Goal: Transaction & Acquisition: Purchase product/service

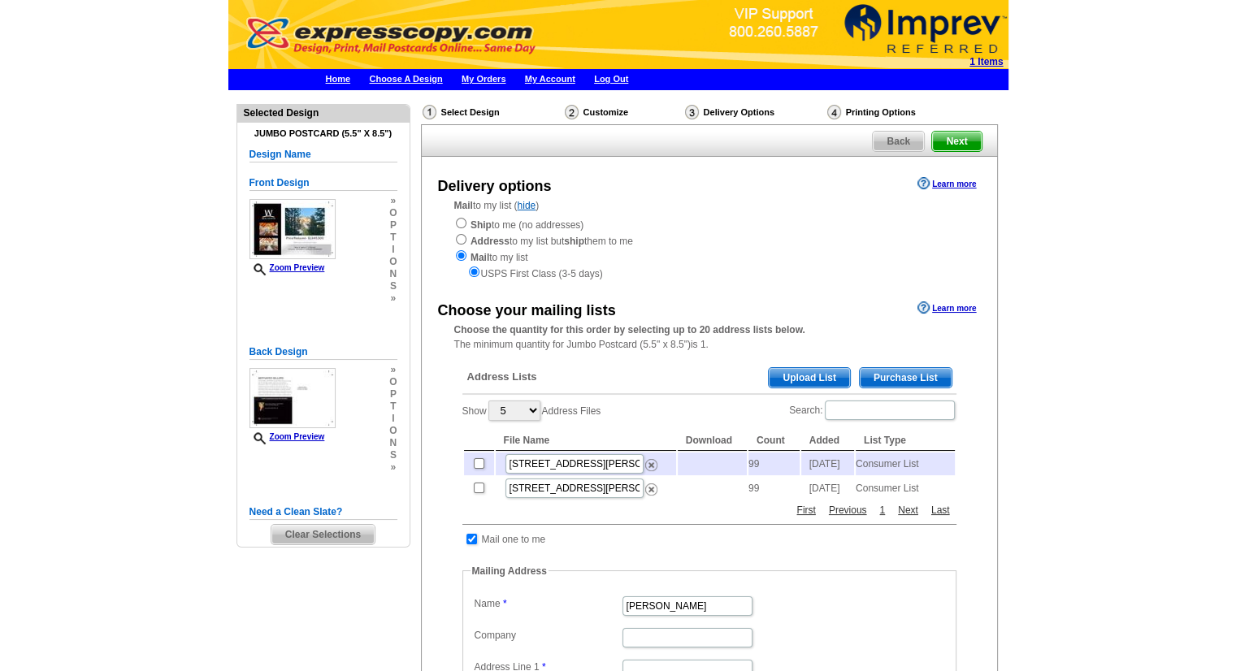
click at [650, 467] on img at bounding box center [651, 465] width 12 height 12
click at [650, 495] on img at bounding box center [651, 489] width 12 height 12
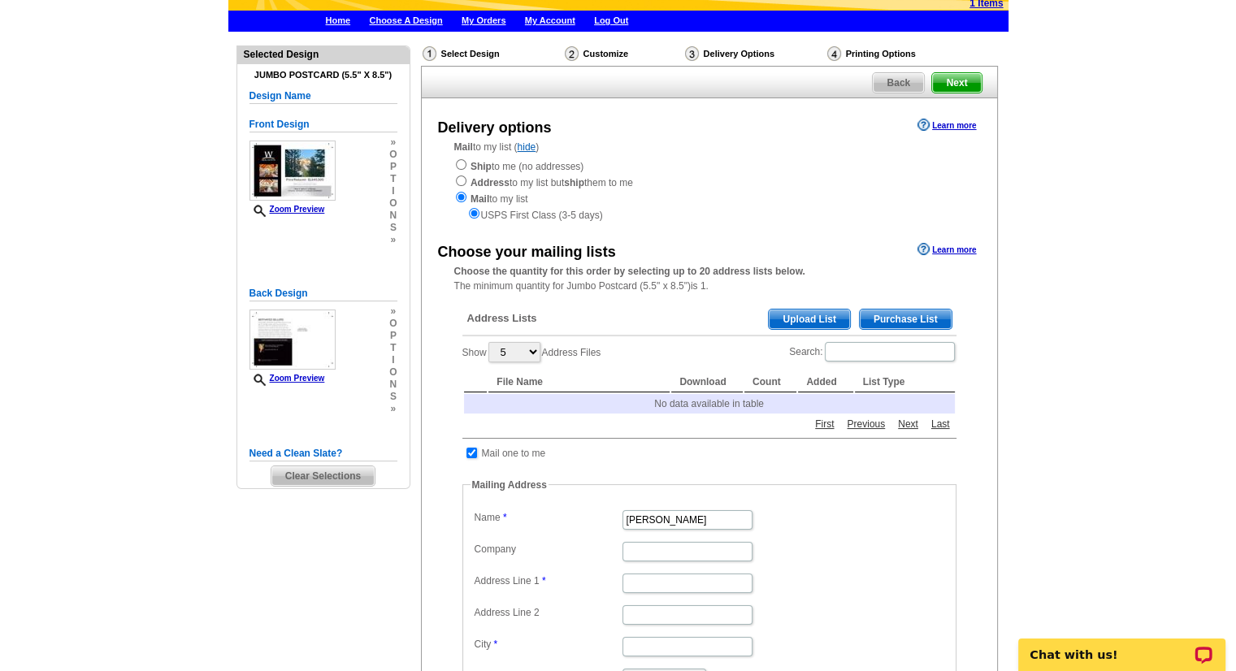
scroll to position [58, 0]
click at [526, 164] on div "Ship to me (no addresses) Address to my list but ship them to me Mail to my lis…" at bounding box center [709, 190] width 510 height 65
click at [460, 162] on input "radio" at bounding box center [461, 164] width 11 height 11
radio input "true"
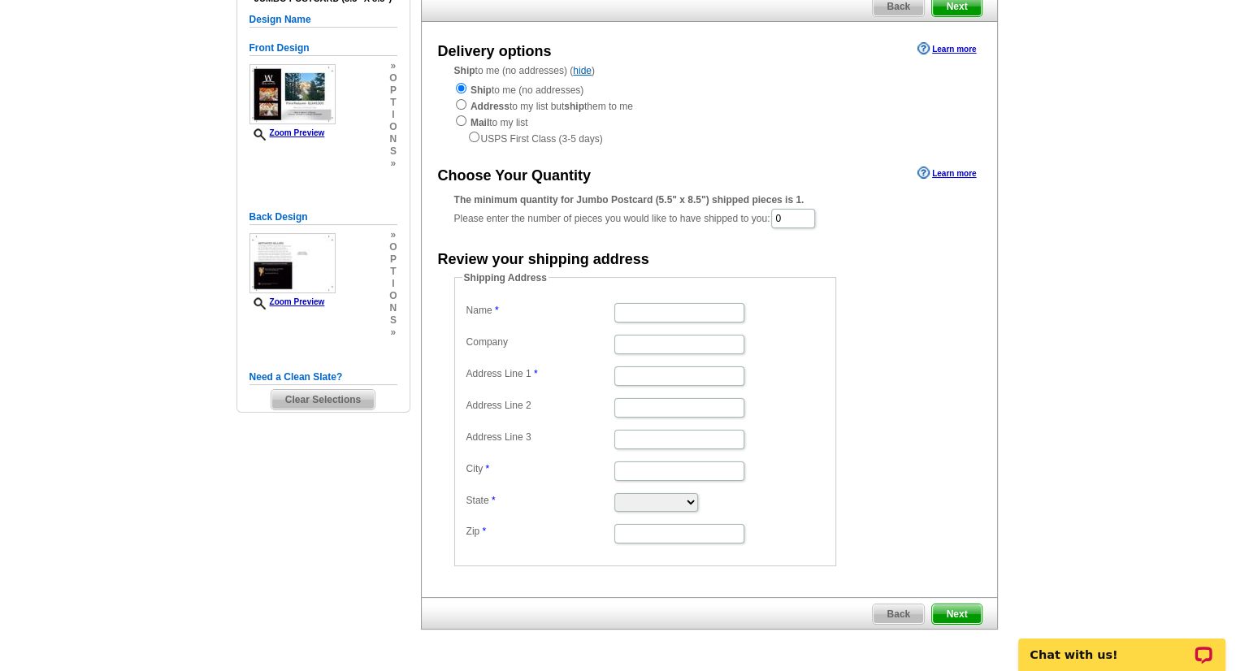
scroll to position [141, 0]
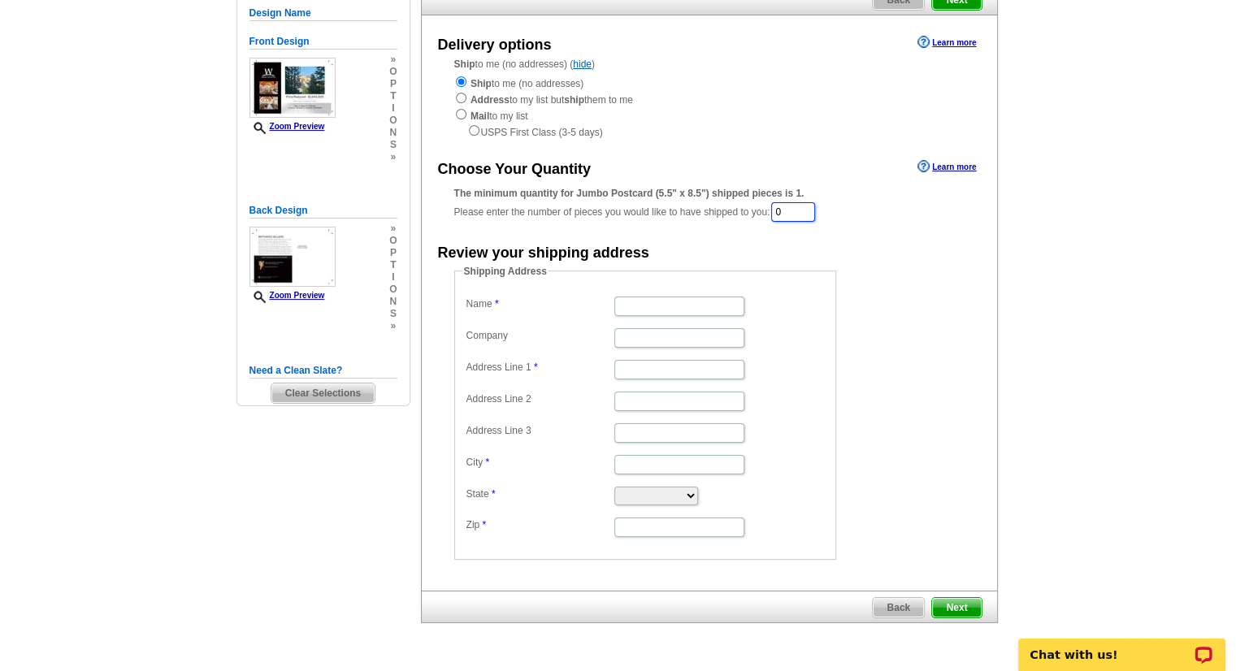
click at [804, 209] on input "0" at bounding box center [793, 211] width 44 height 19
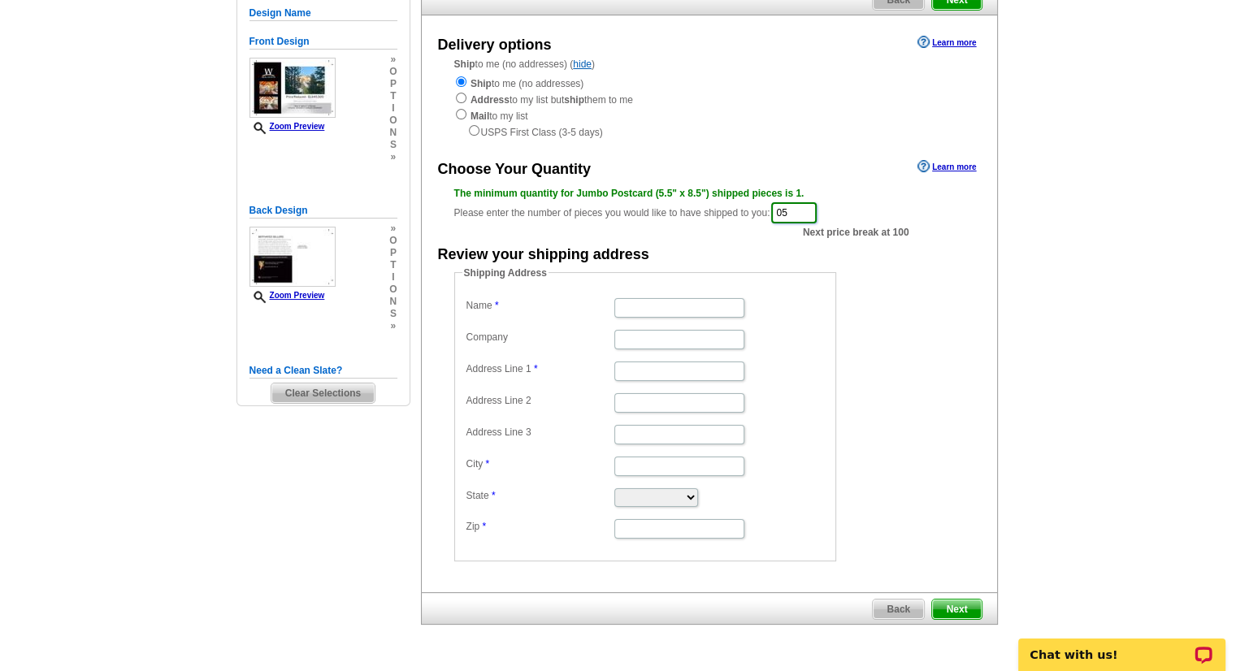
type input "0"
type input "300"
click at [689, 301] on input "Name" at bounding box center [679, 307] width 130 height 19
type input "Poppy L Keller"
type input "3900 Franz Valley Road"
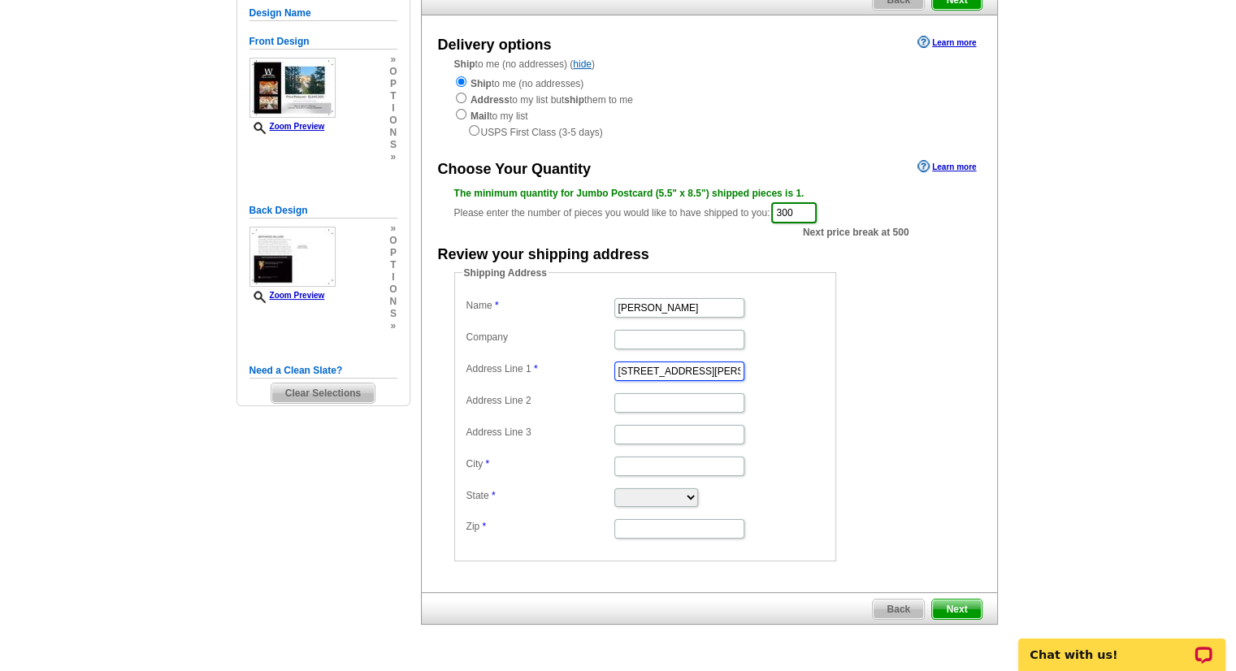
type input "Santa Rosa"
select select "CA"
type input "95404"
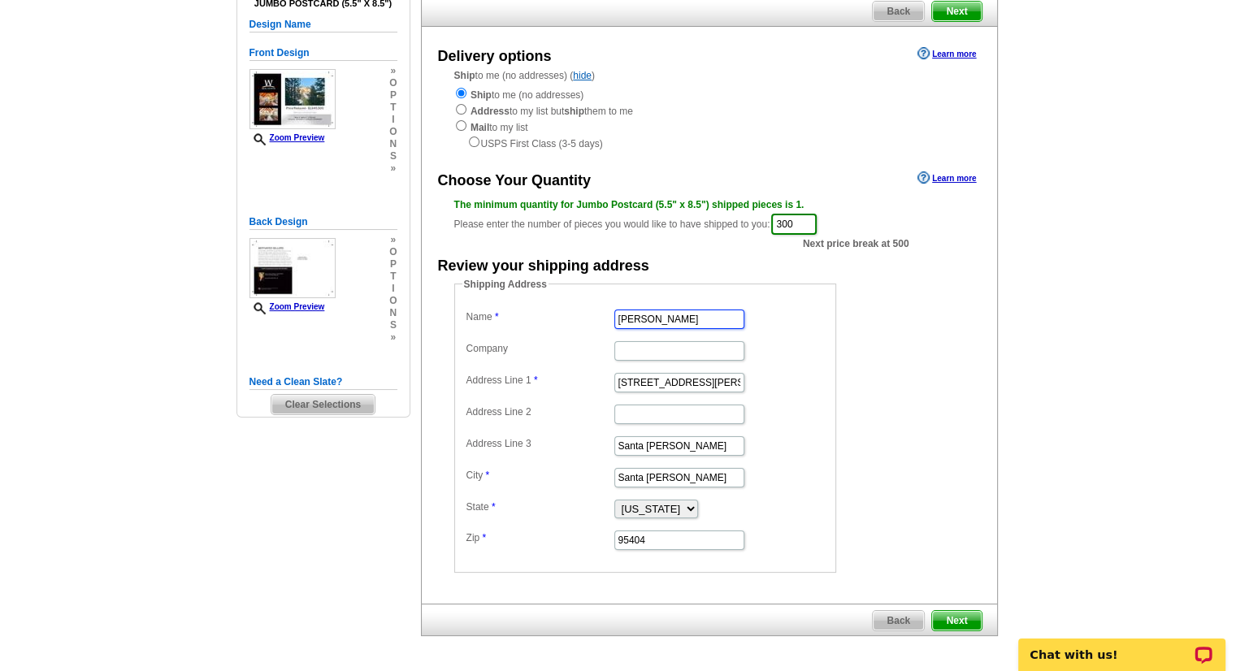
scroll to position [127, 0]
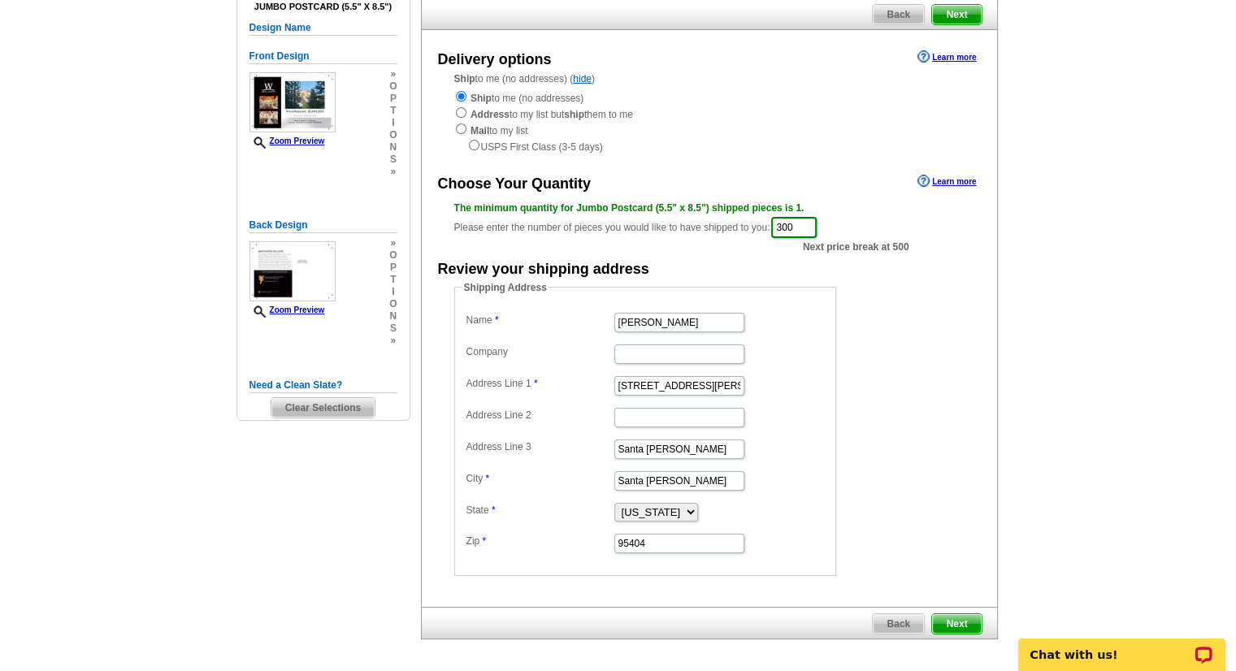
click at [817, 228] on input "300" at bounding box center [793, 227] width 45 height 21
type input "3"
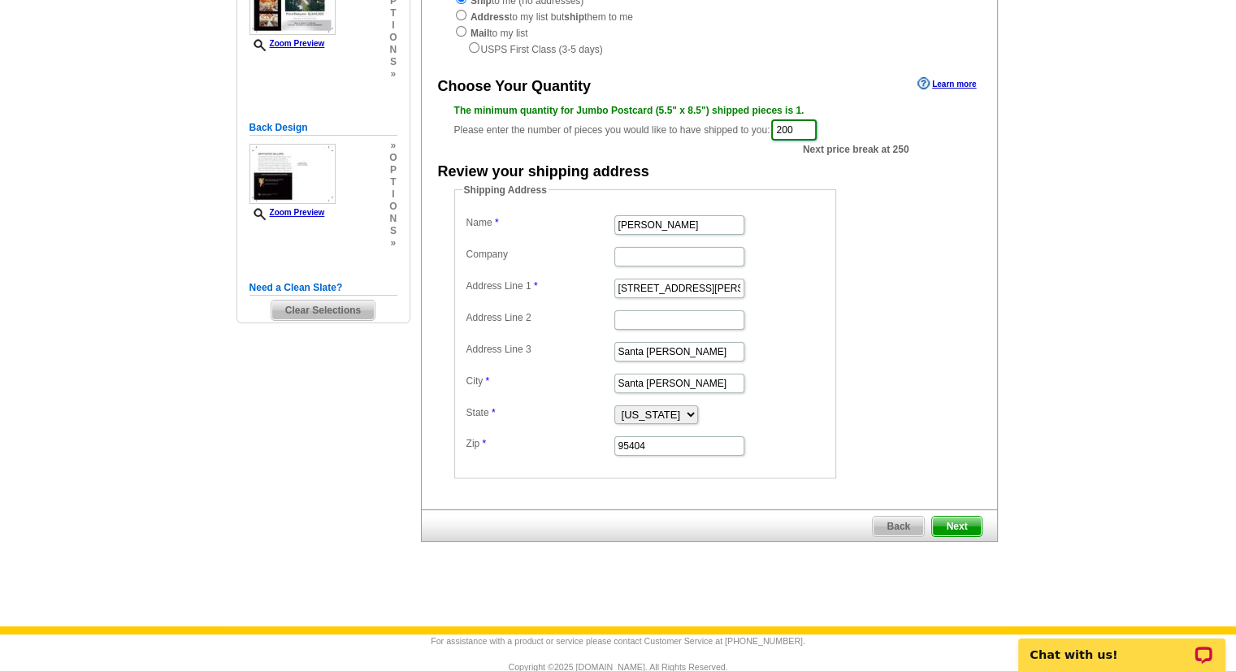
scroll to position [225, 0]
type input "200"
click at [958, 520] on span "Next" at bounding box center [956, 525] width 49 height 19
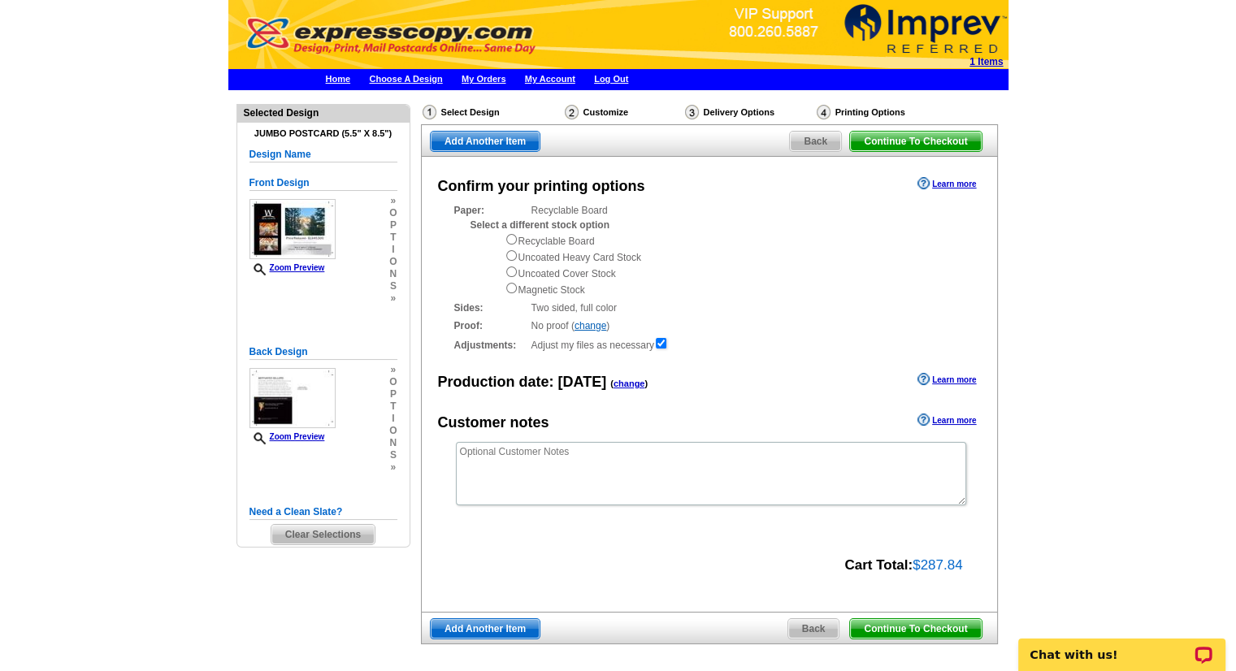
click at [51, 301] on main "Need Help? call [PHONE_NUMBER], chat with support, or have our designers make s…" at bounding box center [618, 410] width 1236 height 637
click at [896, 622] on span "Continue To Checkout" at bounding box center [915, 628] width 131 height 19
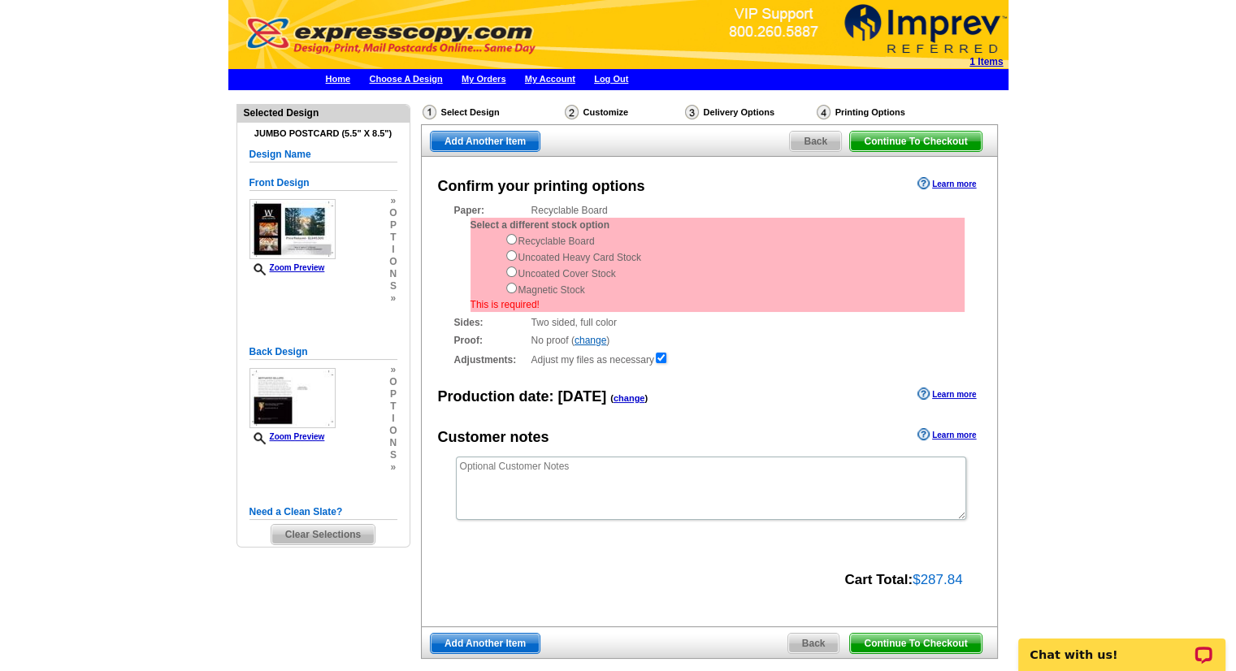
click at [562, 240] on div "Recyclable Board Uncoated Heavy Card Stock Uncoated Cover Stock Magnetic Stock" at bounding box center [735, 264] width 460 height 65
click at [513, 243] on input "radio" at bounding box center [511, 239] width 11 height 11
radio input "true"
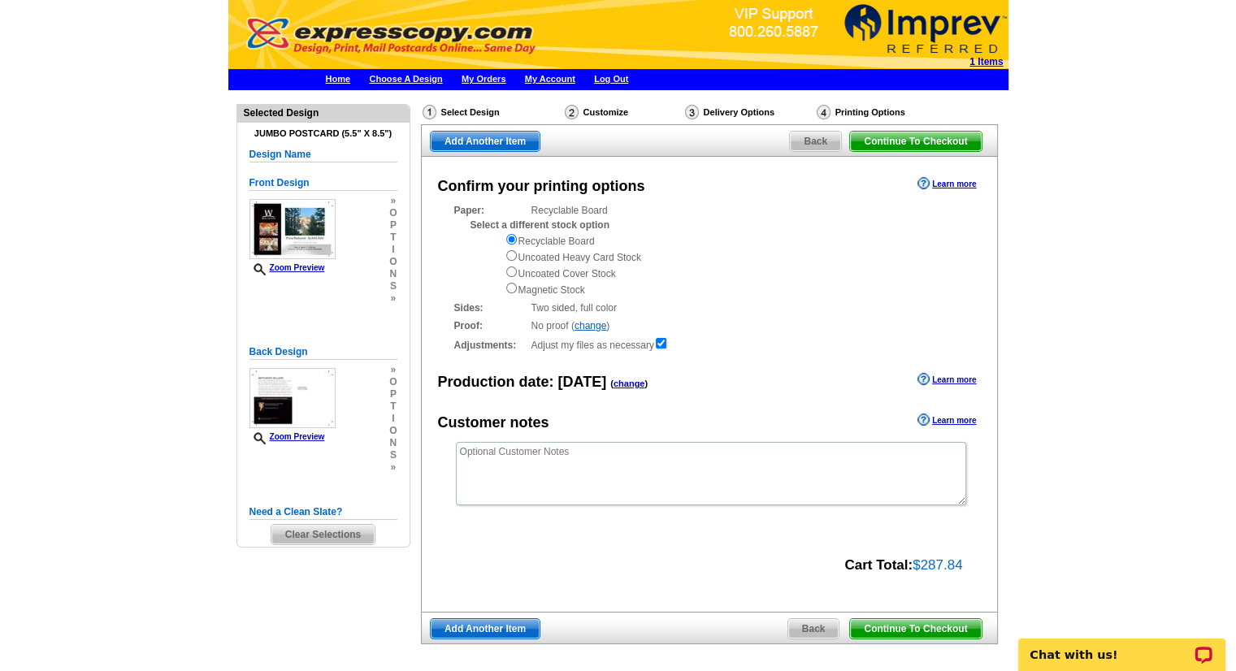
click at [903, 633] on span "Continue To Checkout" at bounding box center [915, 628] width 131 height 19
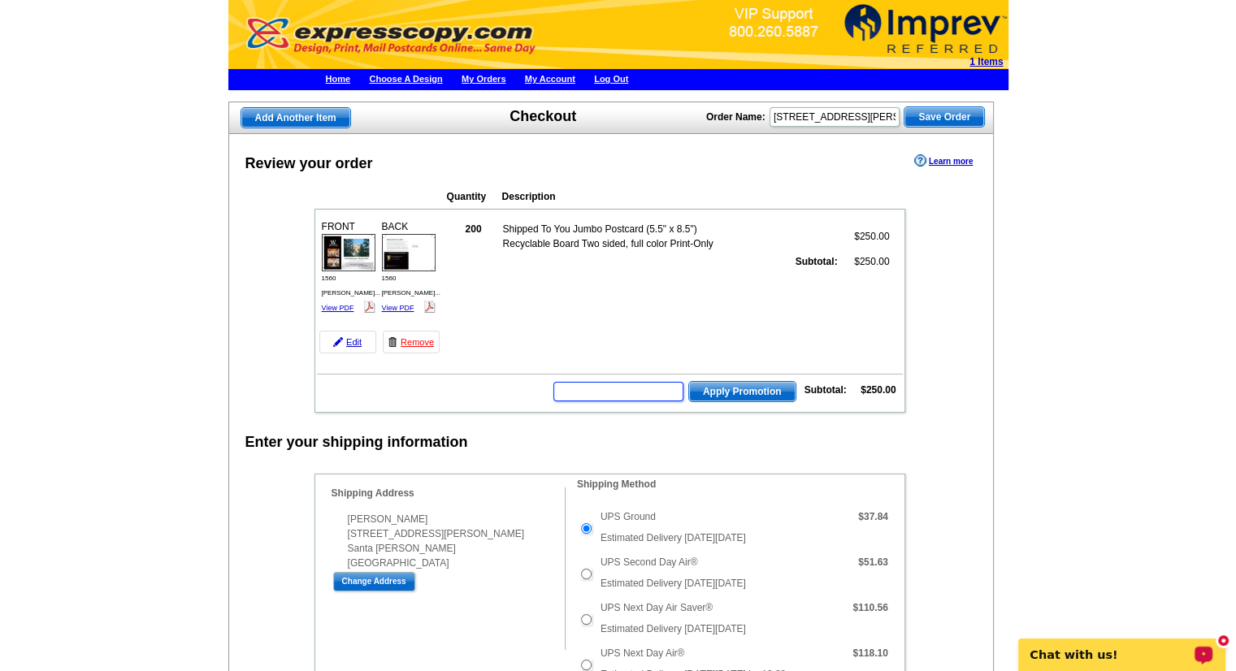
click at [598, 391] on input "text" at bounding box center [618, 391] width 130 height 19
paste input "https://client.marketing.imprev.net/i/1560LannyLane/125354/225083654/4269/html/…"
type input "h"
